Goal: Task Accomplishment & Management: Complete application form

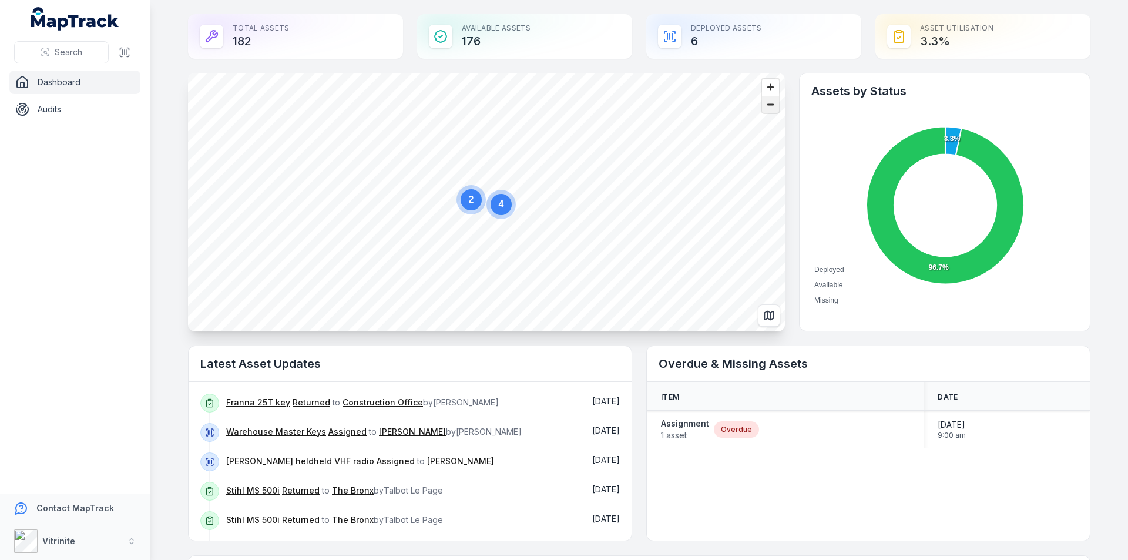
click at [767, 103] on span "Zoom out" at bounding box center [770, 104] width 17 height 16
click at [72, 54] on span "Search" at bounding box center [69, 52] width 28 height 12
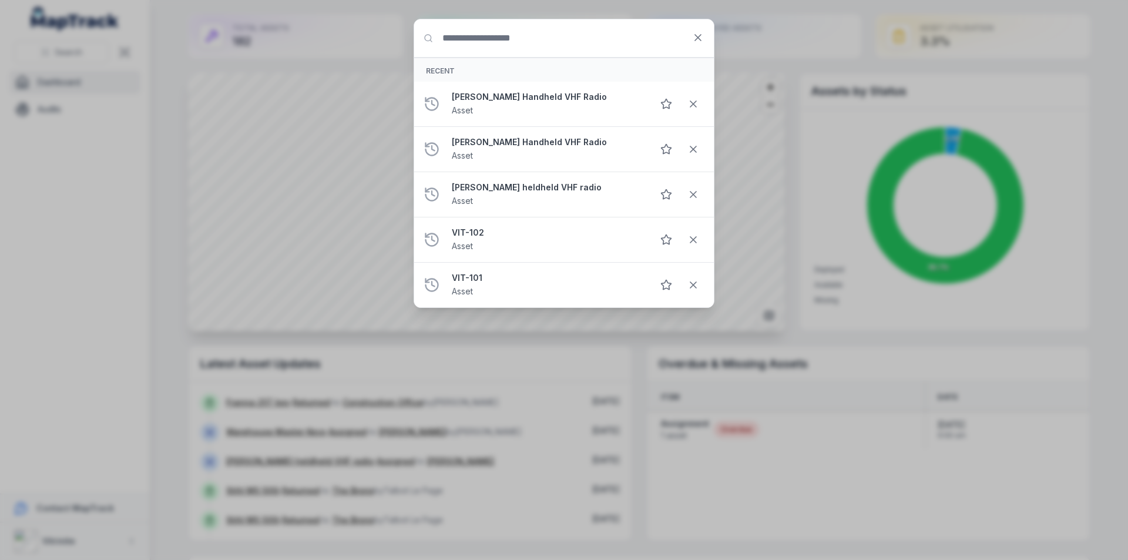
click at [505, 30] on input "Search for anything" at bounding box center [564, 38] width 300 height 38
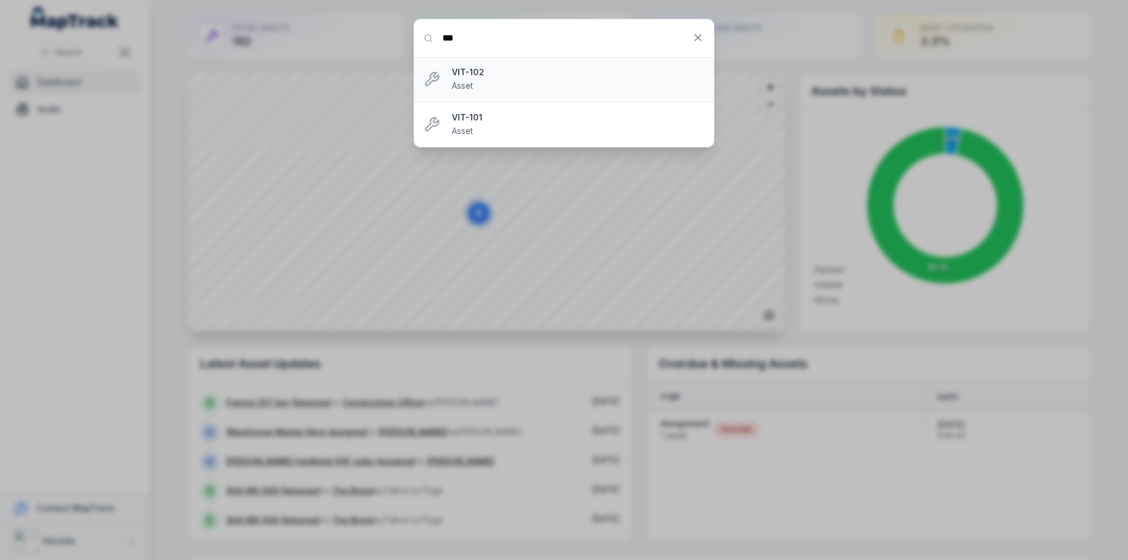
type input "***"
click at [515, 78] on strong "VIT-102" at bounding box center [578, 72] width 253 height 12
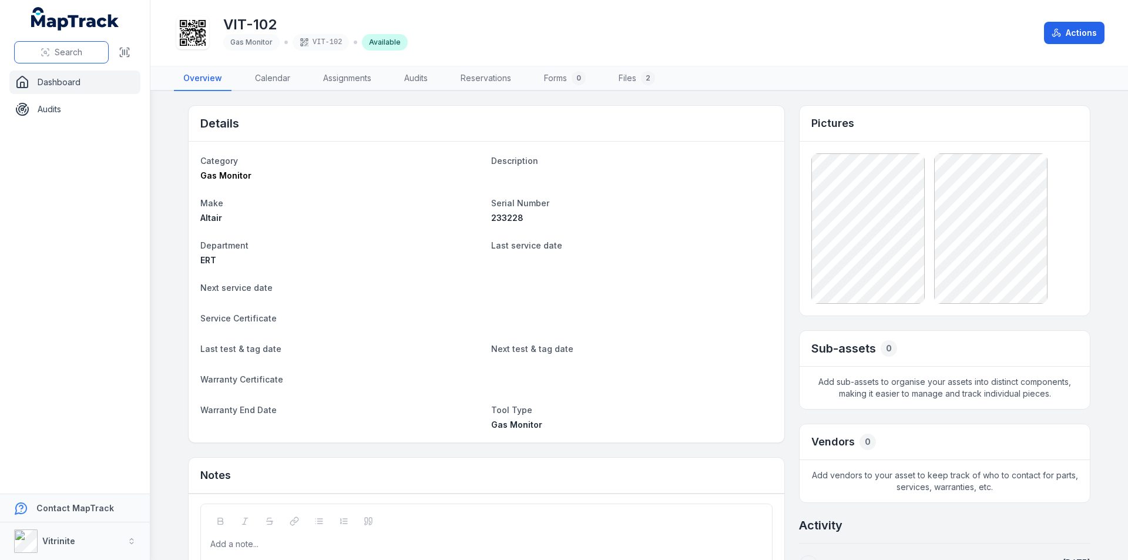
click at [70, 53] on span "Search" at bounding box center [69, 52] width 28 height 12
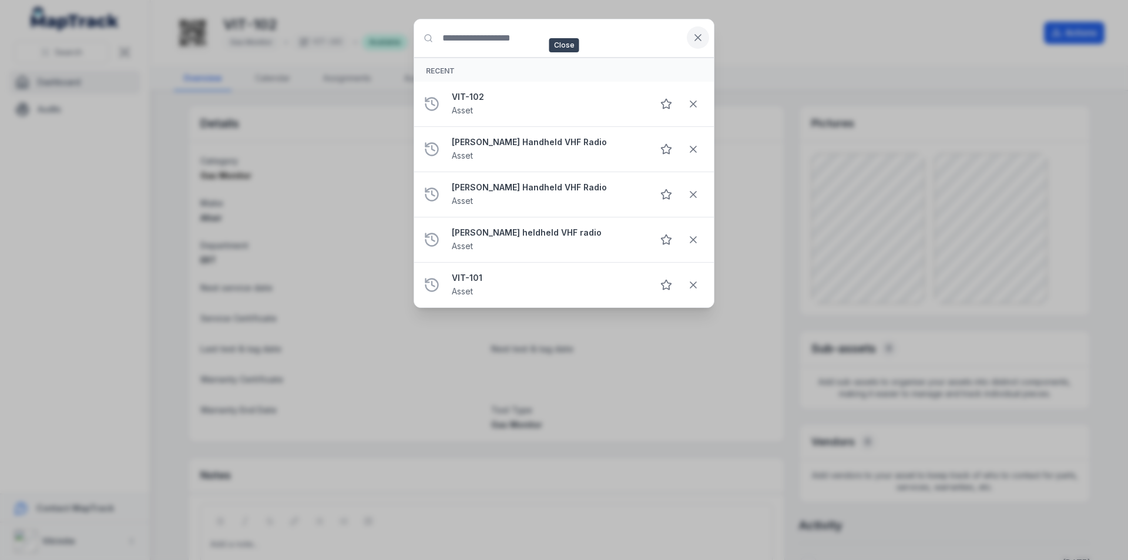
click at [701, 39] on icon at bounding box center [698, 38] width 12 height 12
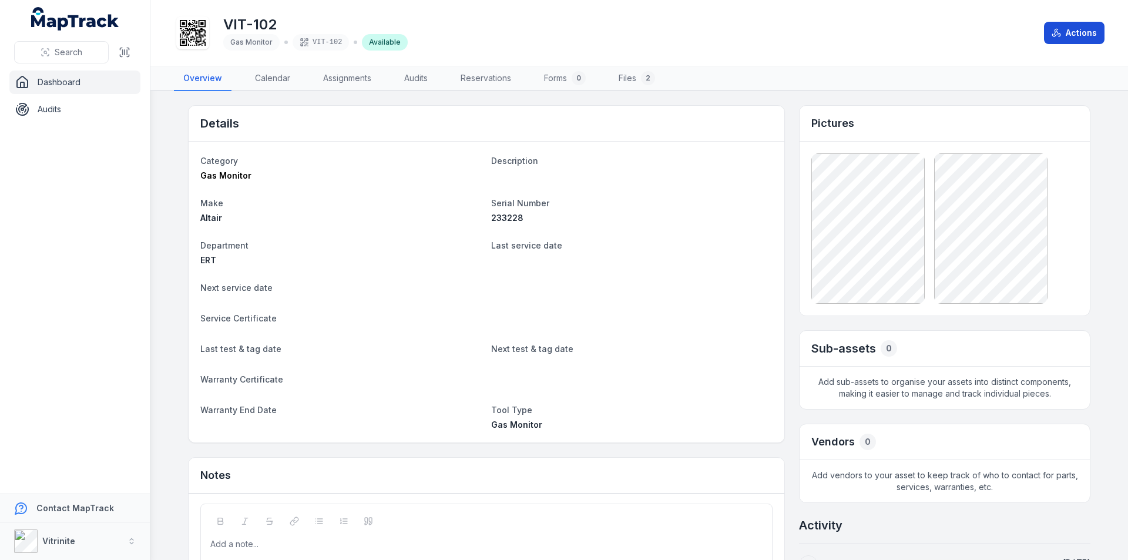
click at [1074, 36] on button "Actions" at bounding box center [1074, 33] width 61 height 22
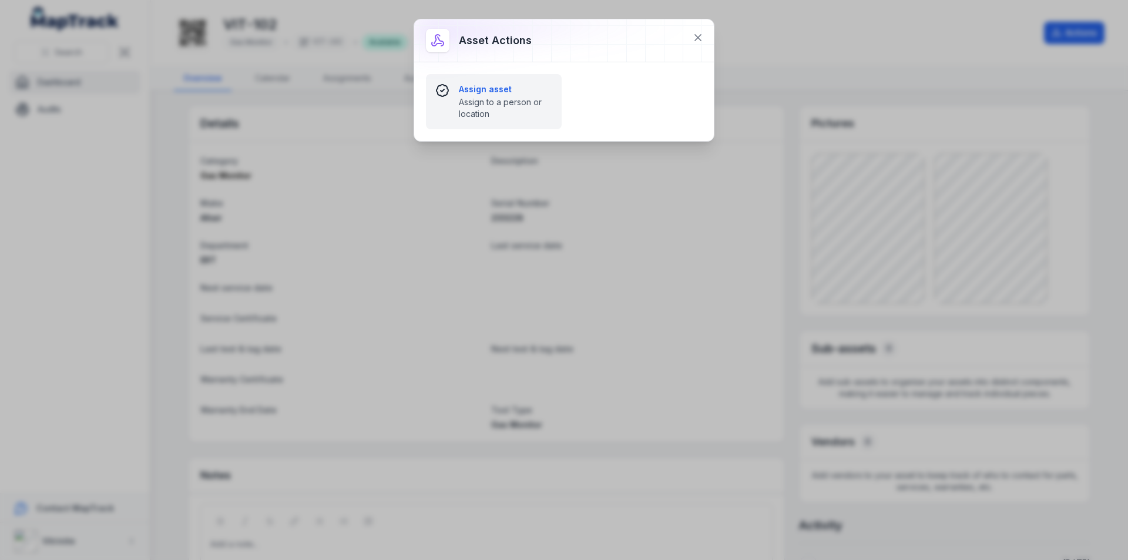
click at [525, 106] on span "Assign to a person or location" at bounding box center [505, 107] width 93 height 23
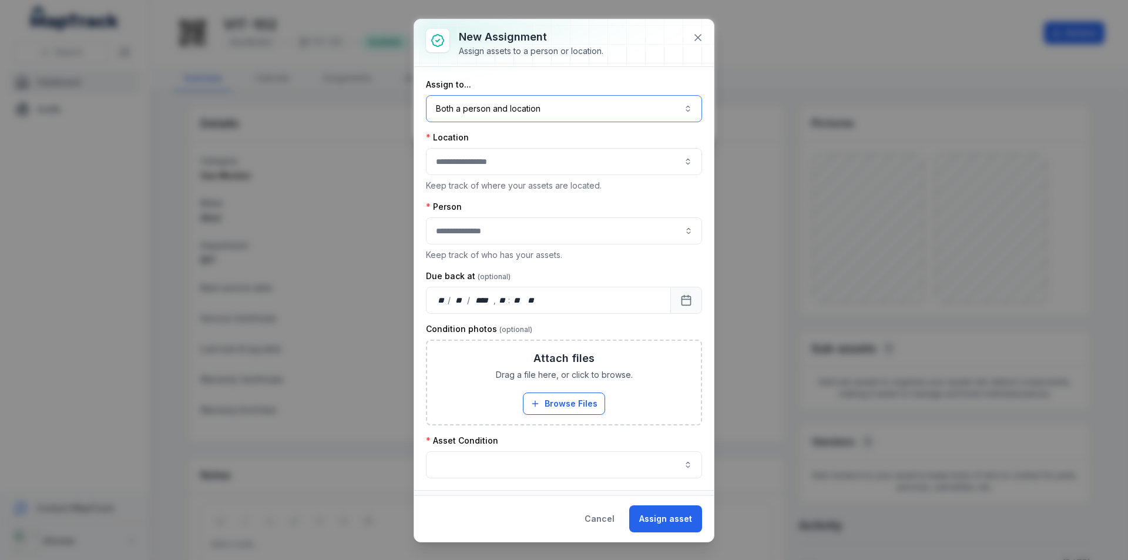
click at [529, 113] on button "Both a person and location ****" at bounding box center [564, 108] width 276 height 27
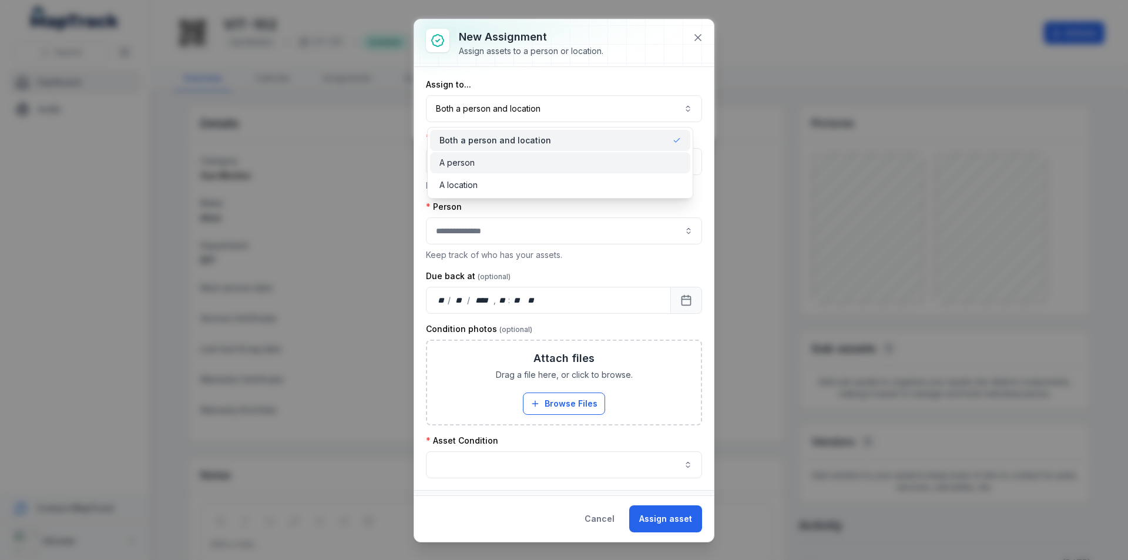
click at [483, 163] on div "A person" at bounding box center [559, 163] width 241 height 12
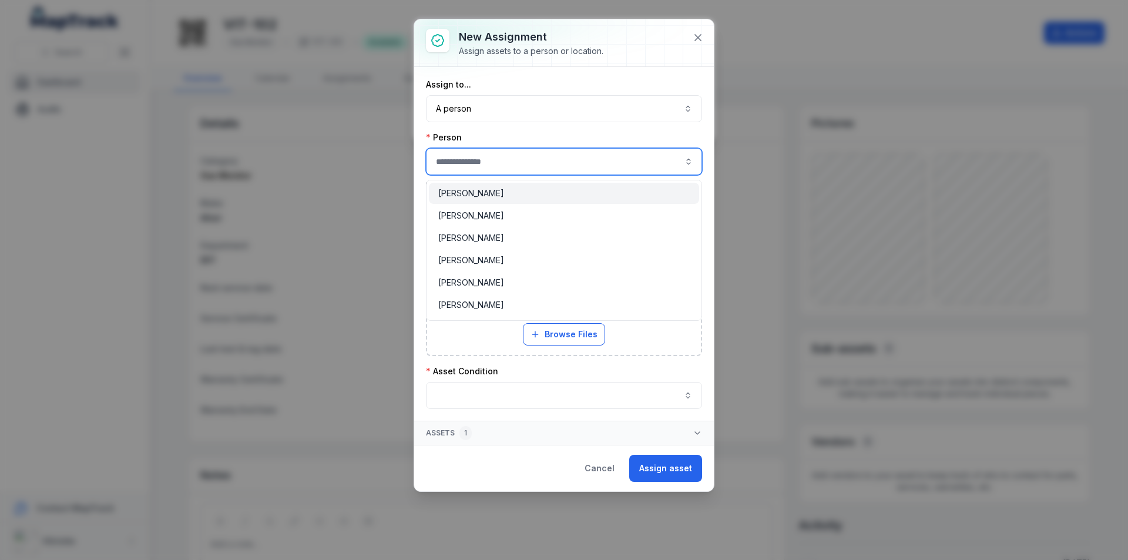
click at [501, 162] on input "assignment-add:person-label" at bounding box center [564, 161] width 276 height 27
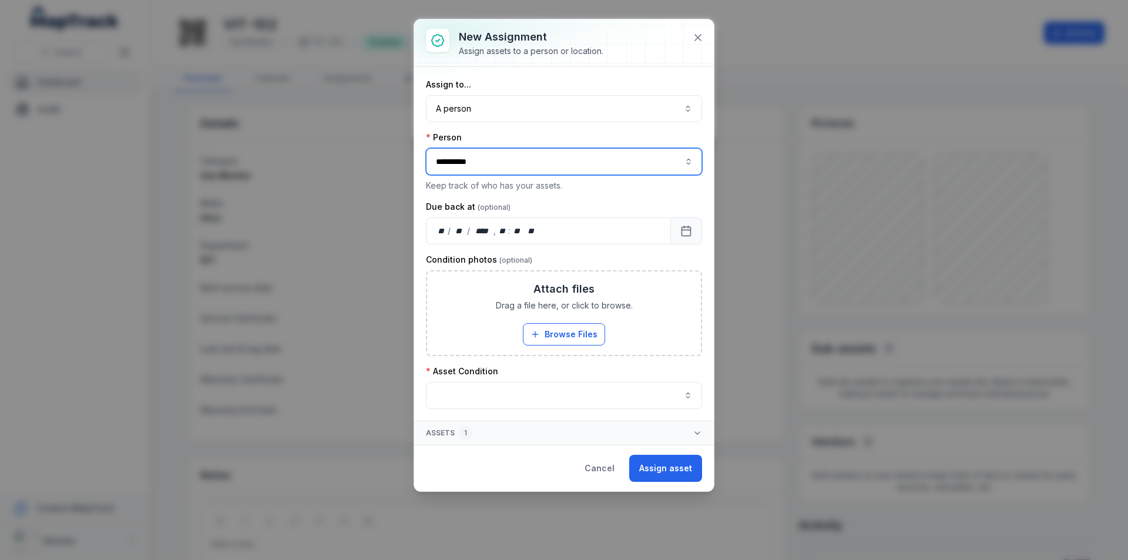
click at [505, 194] on div "Vulcan OCE" at bounding box center [563, 193] width 251 height 12
type input "**********"
click at [684, 234] on icon "Calendar" at bounding box center [686, 231] width 12 height 12
drag, startPoint x: 493, startPoint y: 229, endPoint x: 500, endPoint y: 229, distance: 7.0
click at [500, 229] on div "** **" at bounding box center [500, 231] width 12 height 12
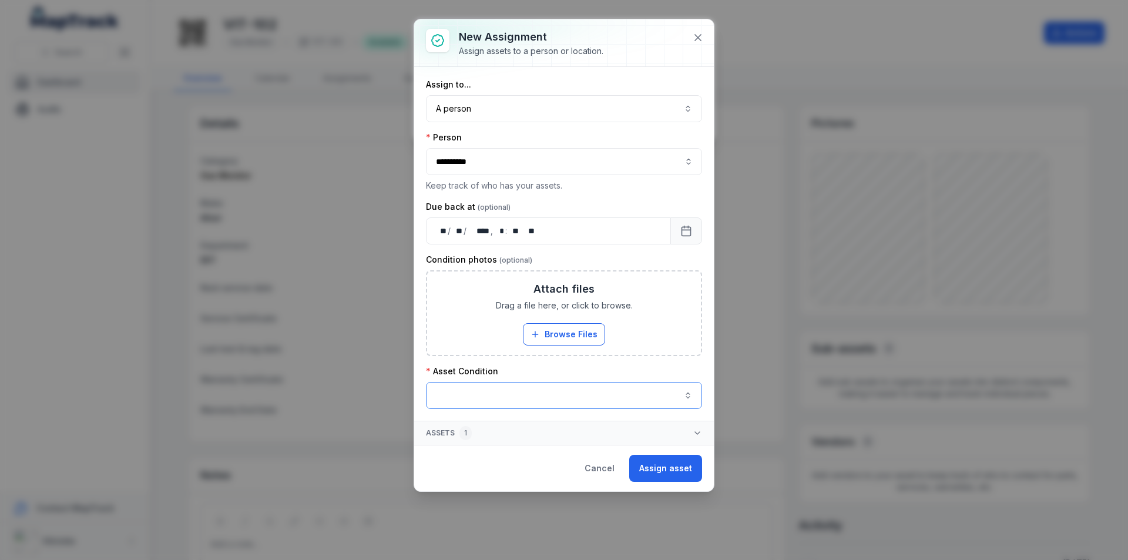
click at [669, 397] on button "button" at bounding box center [564, 395] width 276 height 27
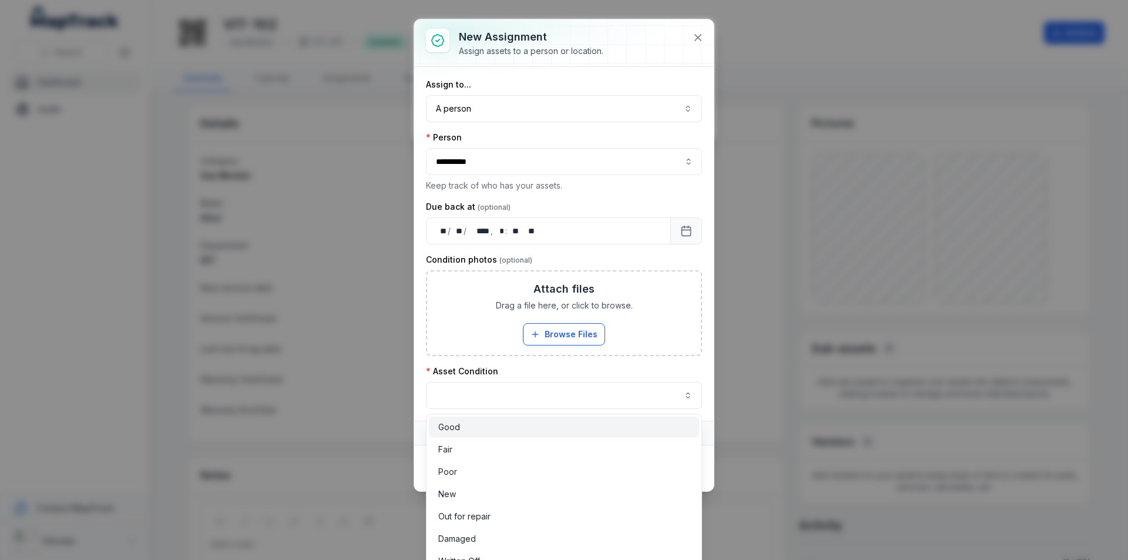
click at [509, 429] on div "Good" at bounding box center [563, 427] width 251 height 12
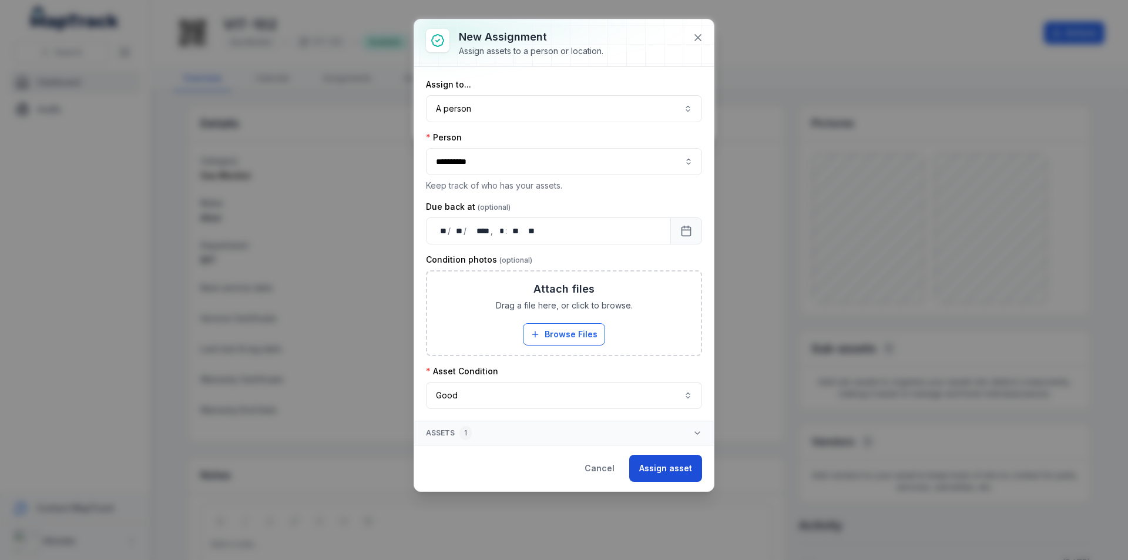
click at [671, 464] on button "Assign asset" at bounding box center [665, 468] width 73 height 27
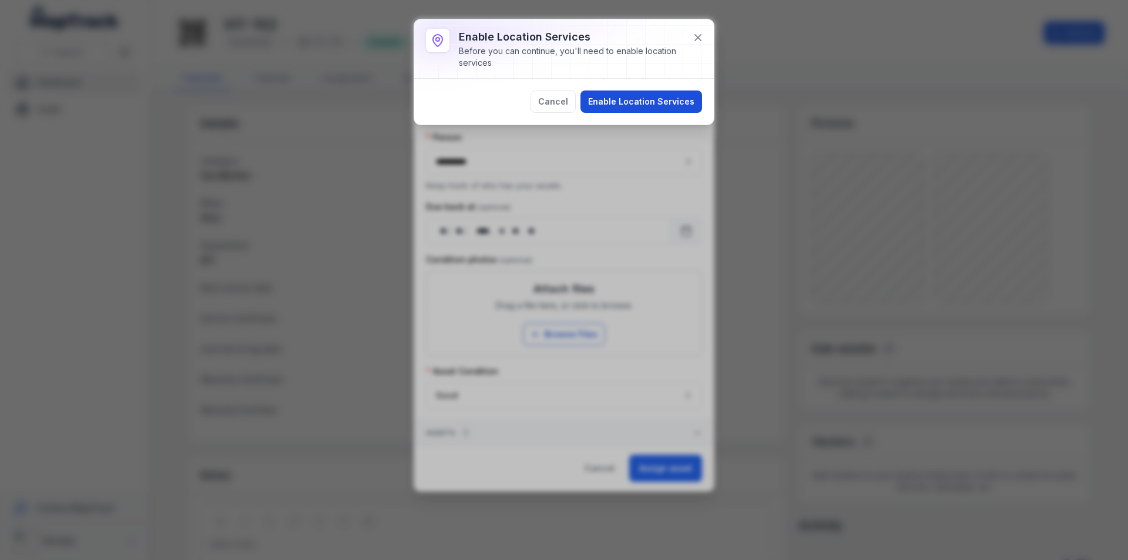
click at [639, 102] on button "Enable Location Services" at bounding box center [641, 101] width 122 height 22
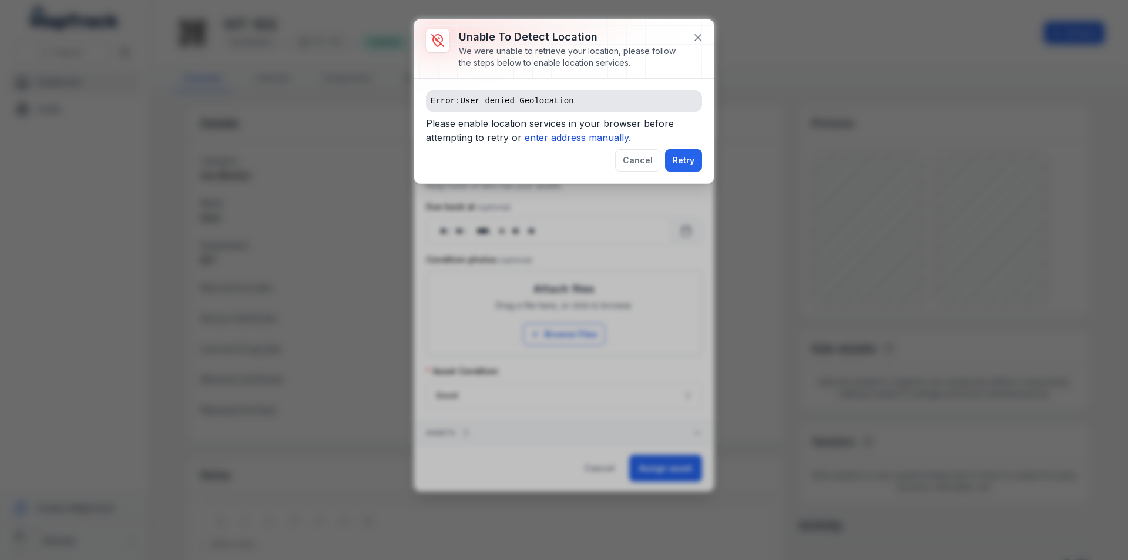
click at [593, 137] on icon "enter address manually." at bounding box center [578, 138] width 106 height 12
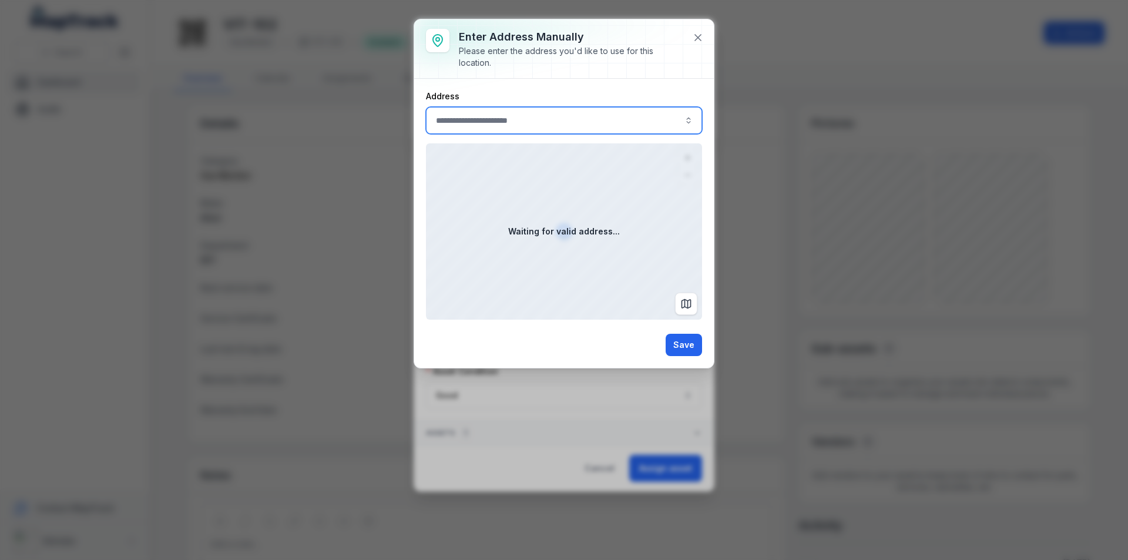
click at [558, 117] on input ":r4r:-form-item-label" at bounding box center [564, 120] width 276 height 27
type input "**********"
click at [521, 155] on span "[GEOGRAPHIC_DATA]" at bounding box center [479, 152] width 83 height 12
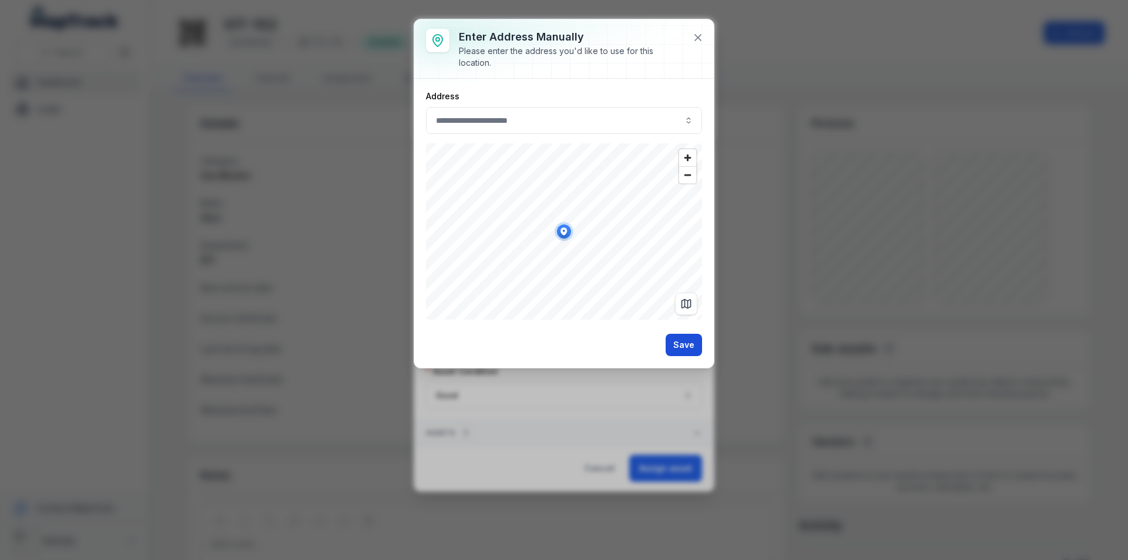
click at [685, 346] on button "Save" at bounding box center [684, 345] width 36 height 22
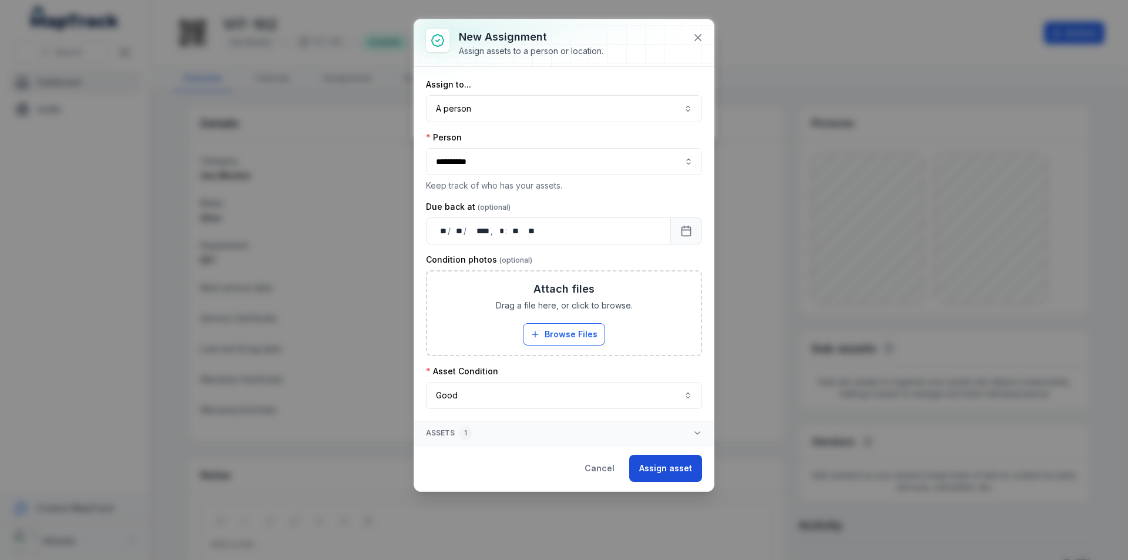
click at [670, 466] on button "Assign asset" at bounding box center [665, 468] width 73 height 27
